Goal: Task Accomplishment & Management: Use online tool/utility

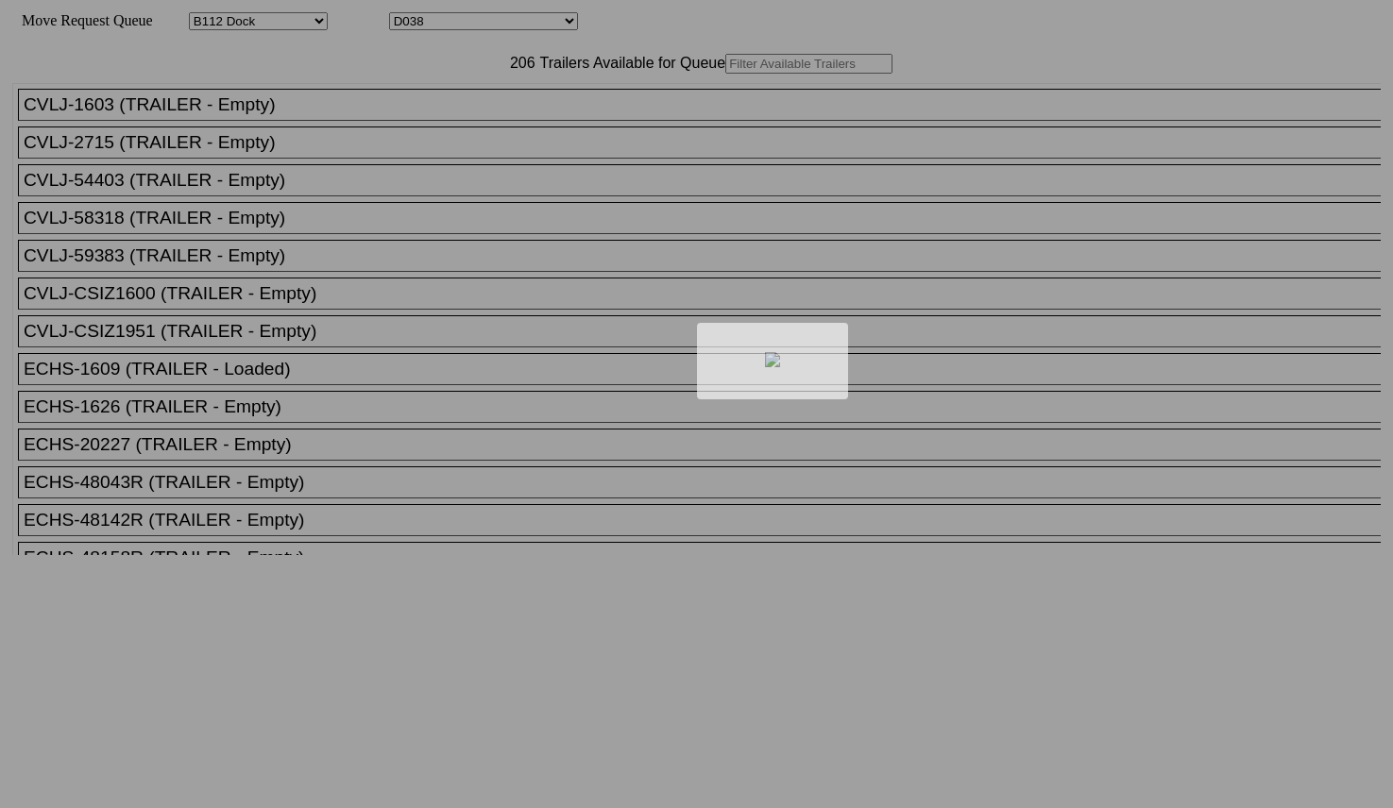
select select "121"
select select "3284"
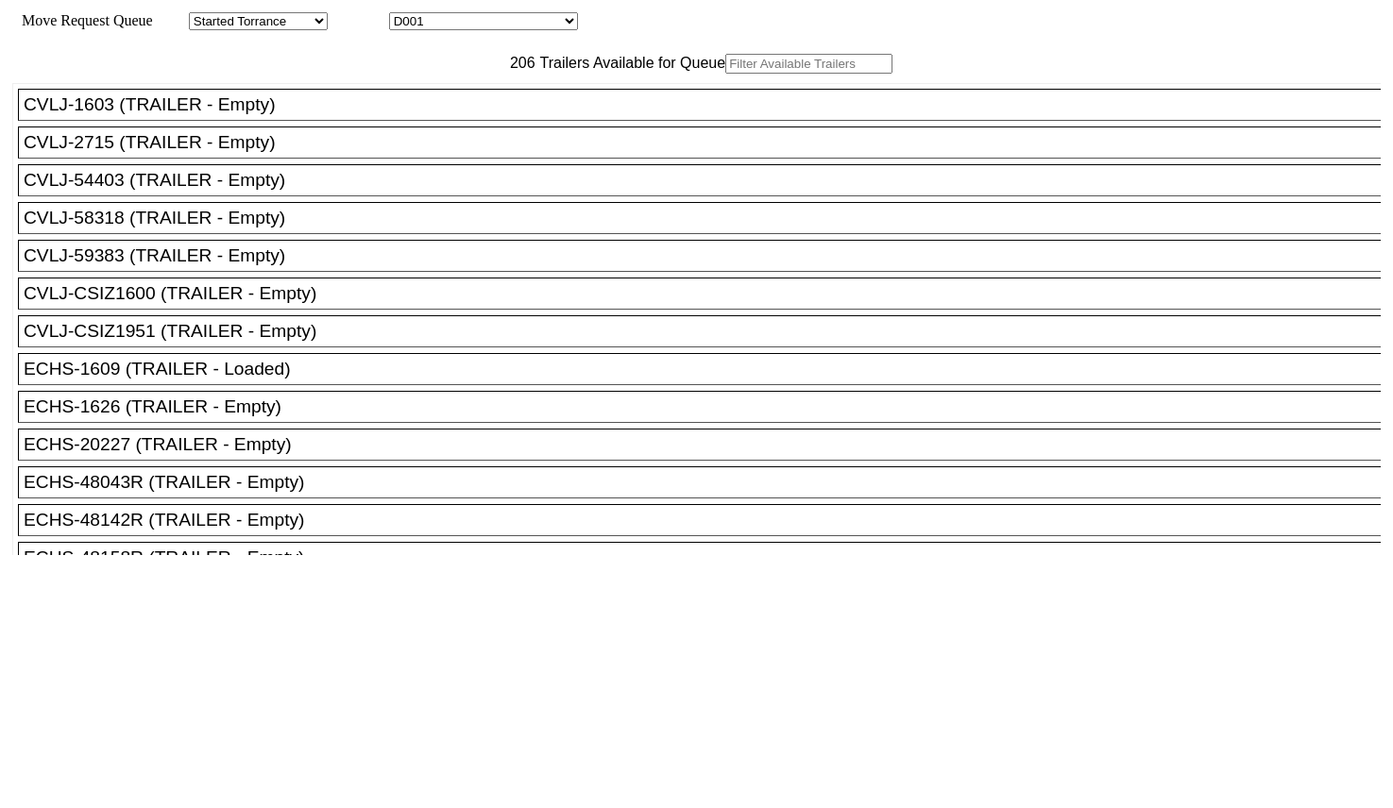
click at [725, 74] on input "text" at bounding box center [808, 64] width 167 height 20
paste input "EMHU300261"
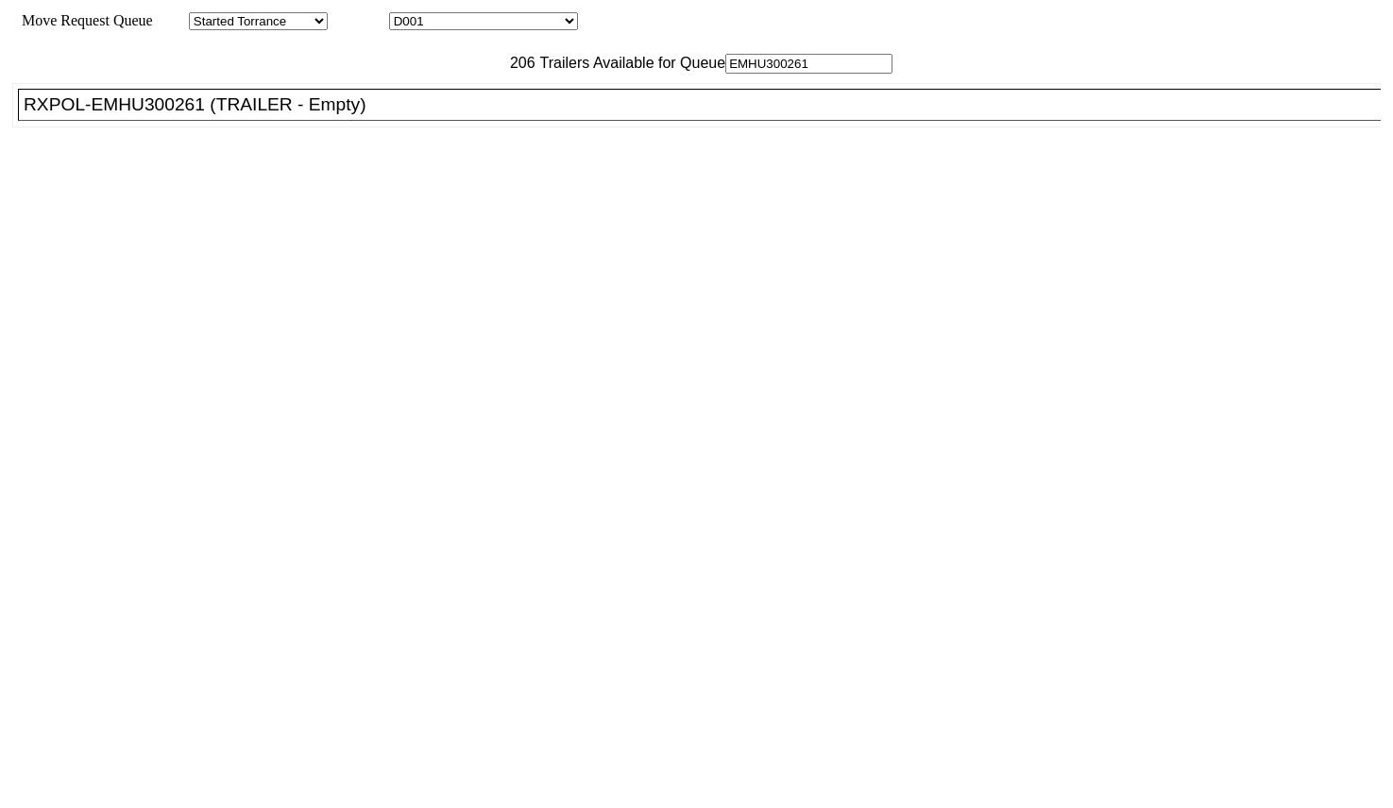
type input "EMHU300261"
click at [365, 121] on li "RXPOL-EMHU300261 (TRAILER - Empty)" at bounding box center [708, 105] width 1380 height 32
